Goal: Information Seeking & Learning: Learn about a topic

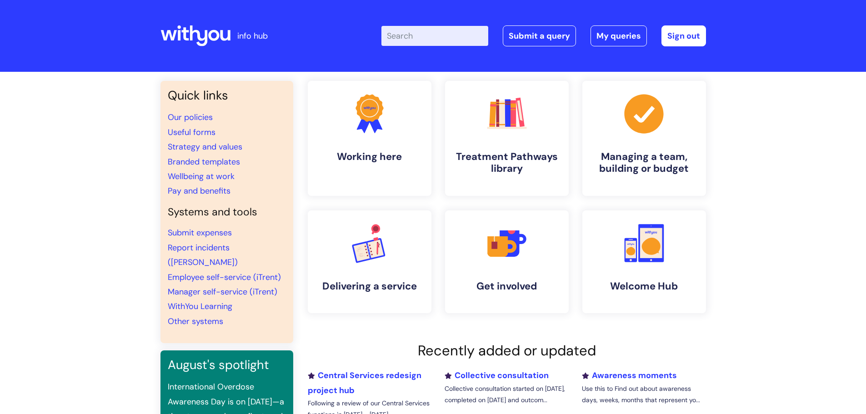
click at [436, 35] on input "Enter your search term here..." at bounding box center [434, 36] width 107 height 20
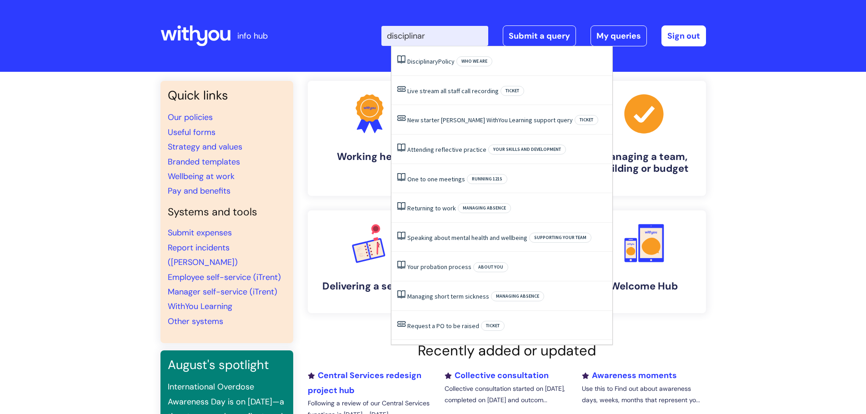
type input "disciplinary"
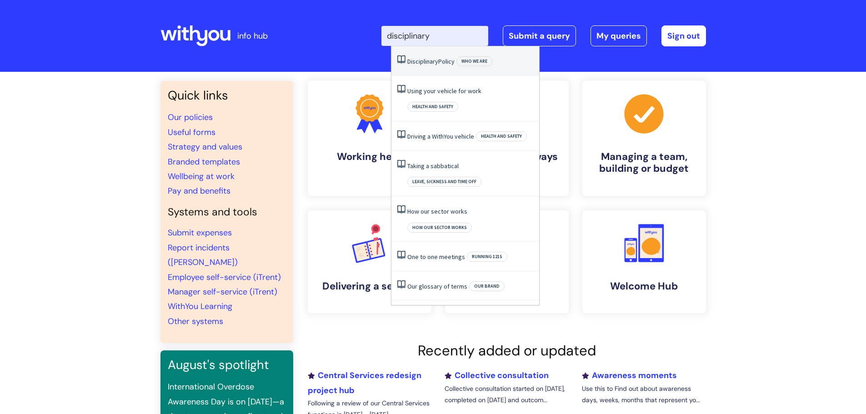
click at [424, 63] on span "Disciplinary" at bounding box center [422, 61] width 31 height 8
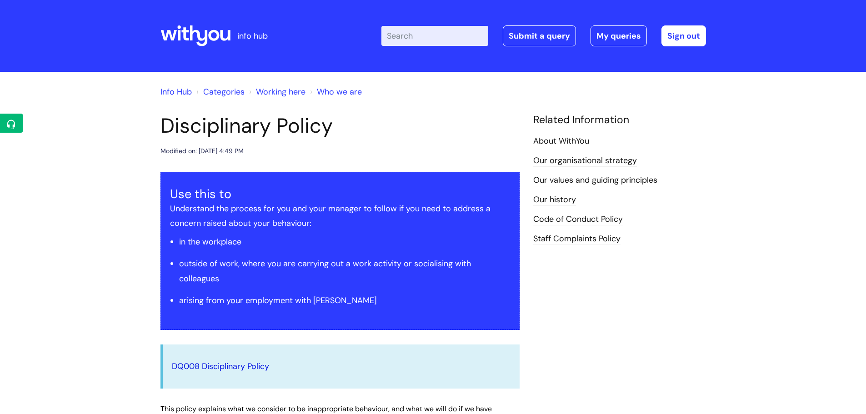
click at [248, 365] on link "DQ008 Disciplinary Policy" at bounding box center [220, 366] width 97 height 11
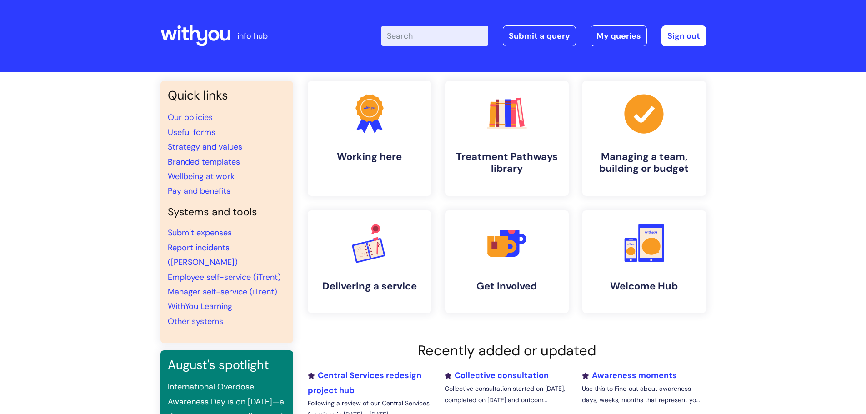
click at [427, 38] on input "Enter your search term here..." at bounding box center [434, 36] width 107 height 20
type input "leave"
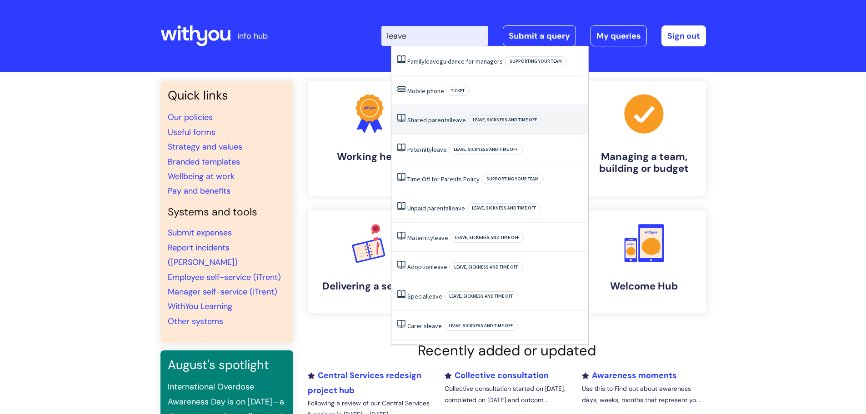
click at [492, 119] on span "Leave, sickness and time off" at bounding box center [505, 120] width 74 height 10
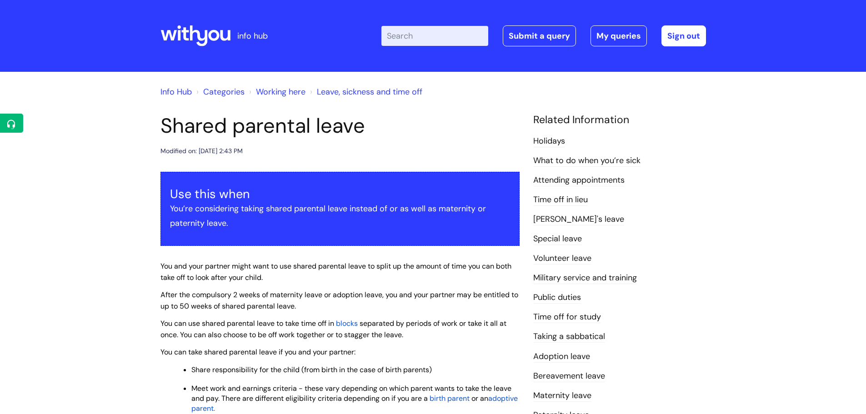
click at [417, 39] on input "Enter your search term here..." at bounding box center [434, 36] width 107 height 20
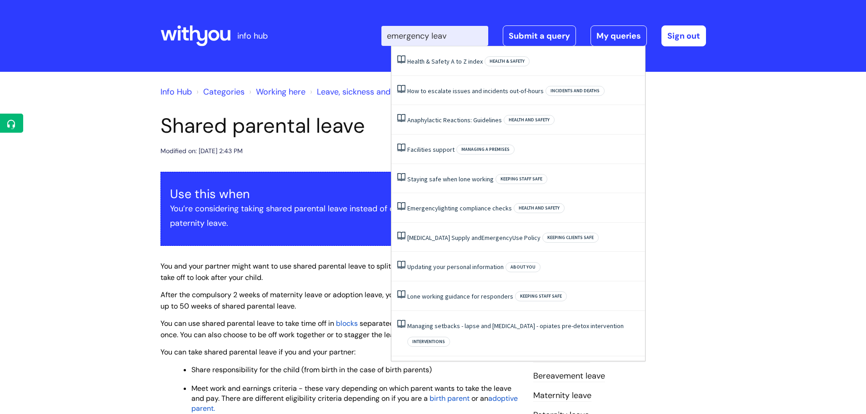
type input "emergency leave"
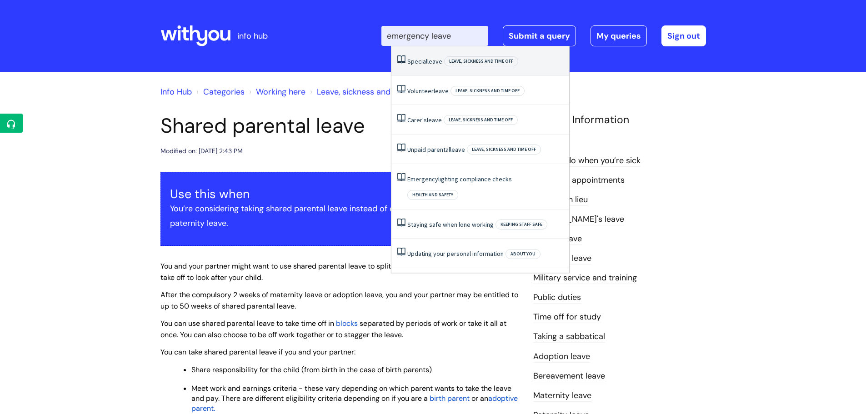
click at [477, 61] on span "Leave, sickness and time off" at bounding box center [481, 61] width 74 height 10
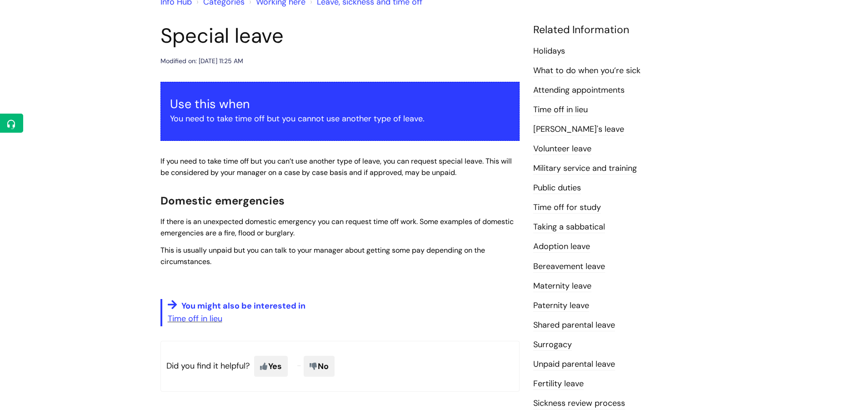
scroll to position [91, 0]
